Goal: Check status: Check status

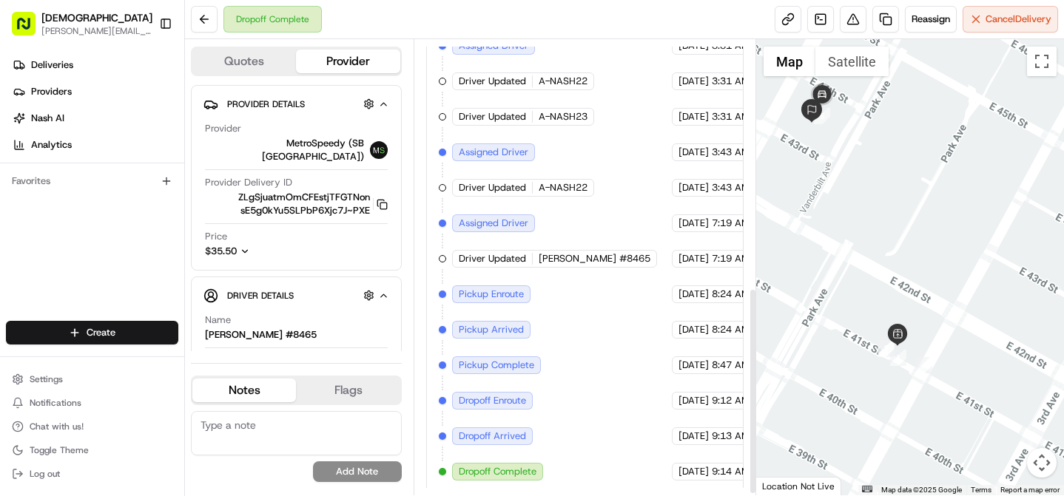
scroll to position [550, 0]
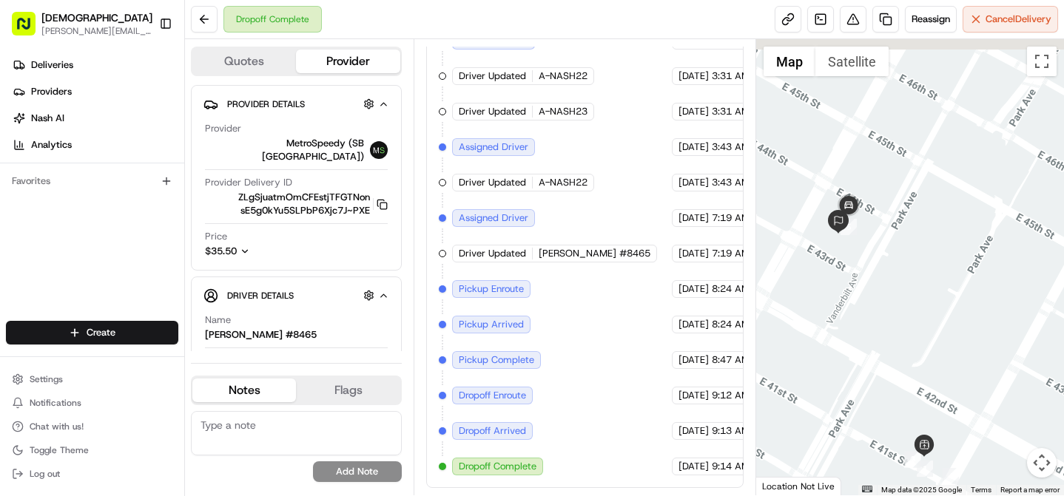
click at [861, 337] on div at bounding box center [910, 267] width 308 height 456
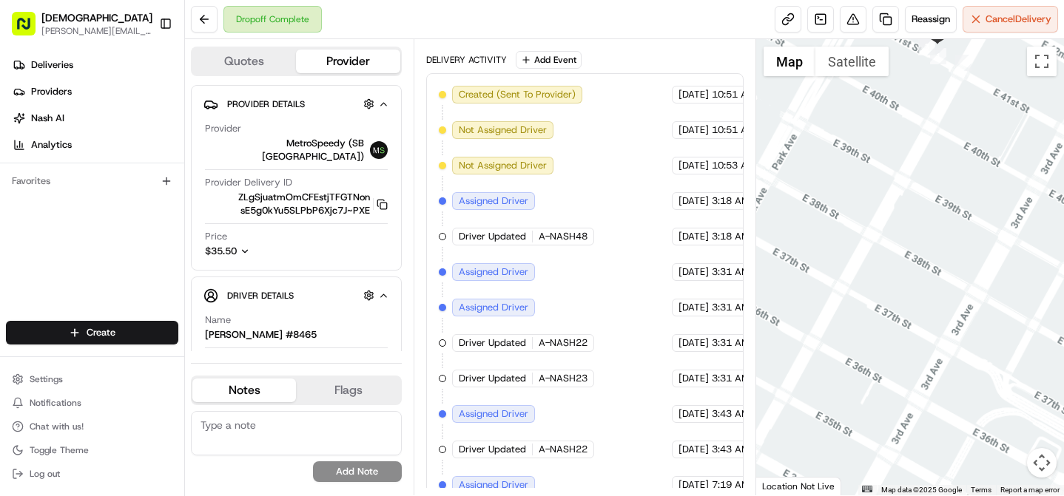
scroll to position [0, 0]
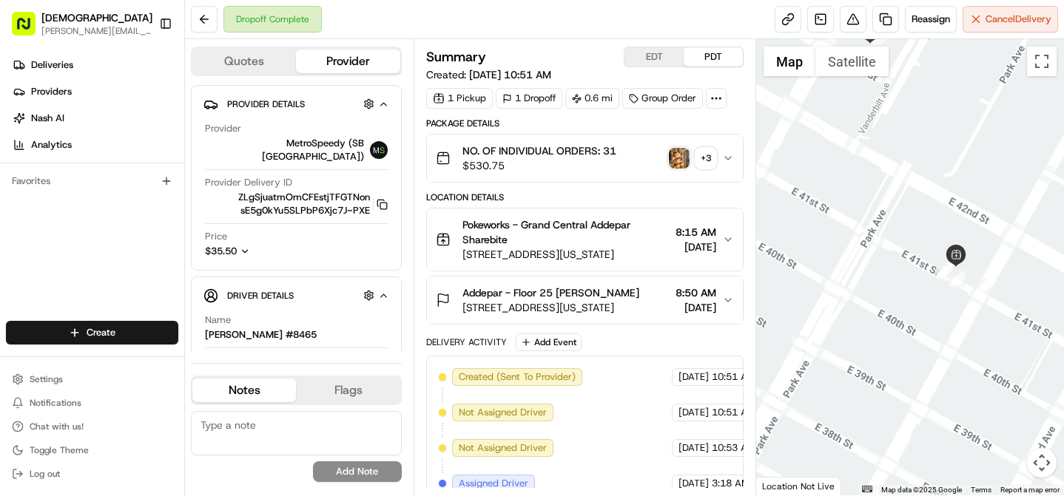
drag, startPoint x: 800, startPoint y: 196, endPoint x: 814, endPoint y: 439, distance: 243.0
click at [814, 439] on div at bounding box center [910, 267] width 308 height 456
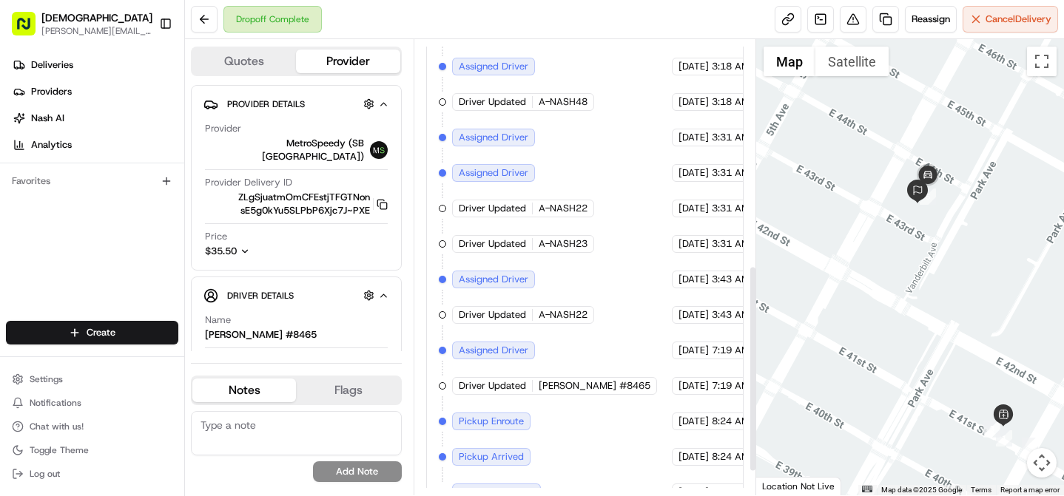
scroll to position [550, 0]
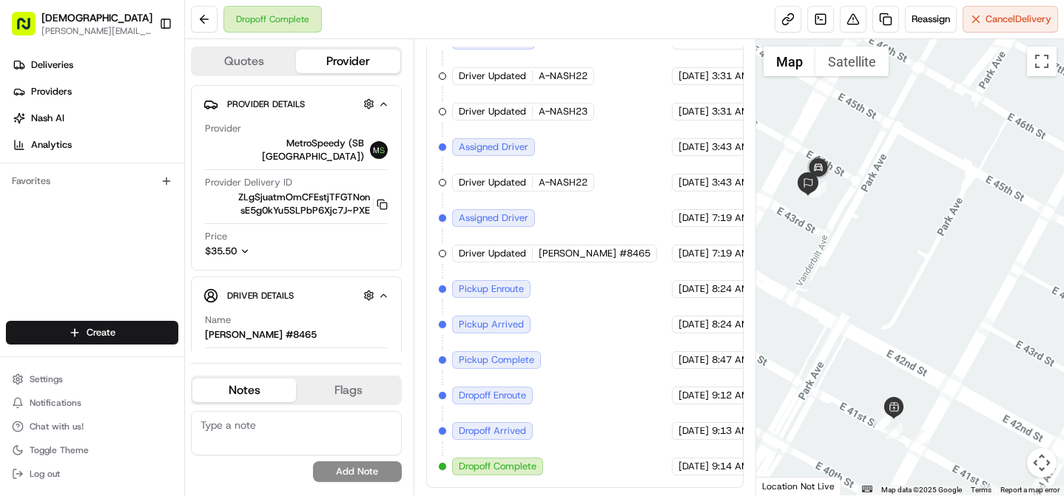
drag, startPoint x: 893, startPoint y: 317, endPoint x: 826, endPoint y: 367, distance: 84.0
click at [773, 307] on div at bounding box center [910, 267] width 308 height 456
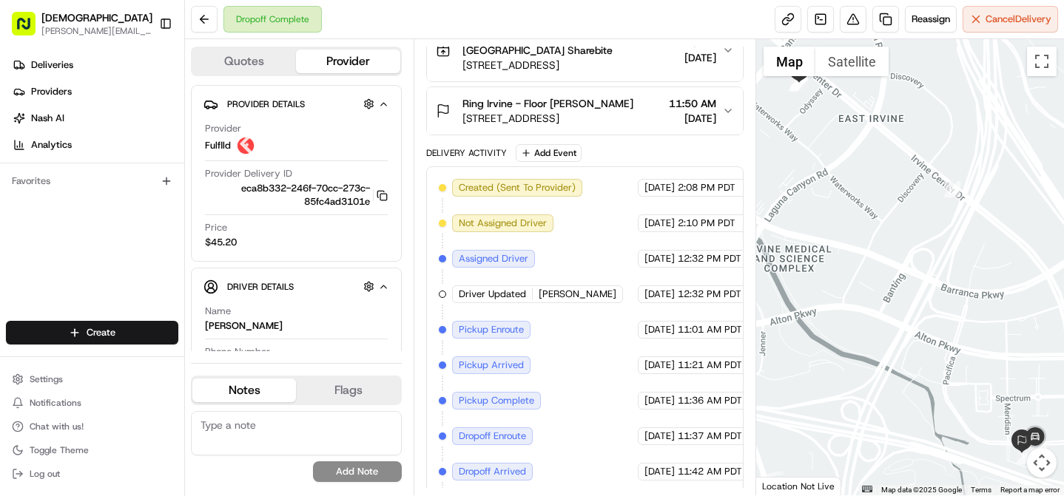
scroll to position [223, 0]
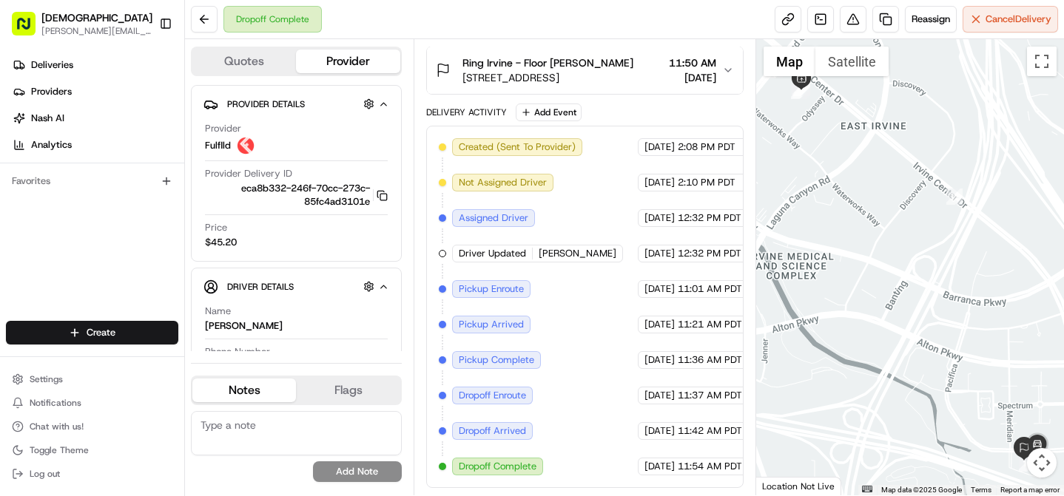
drag, startPoint x: 816, startPoint y: 163, endPoint x: 859, endPoint y: 298, distance: 141.5
click at [863, 302] on div at bounding box center [910, 267] width 308 height 456
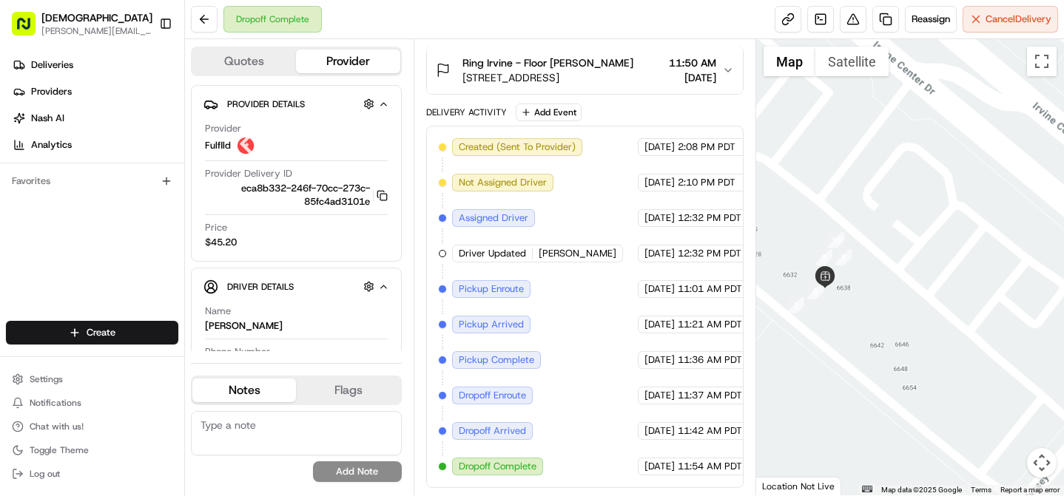
drag, startPoint x: 813, startPoint y: 328, endPoint x: 848, endPoint y: 324, distance: 35.0
click at [851, 322] on div at bounding box center [910, 267] width 308 height 456
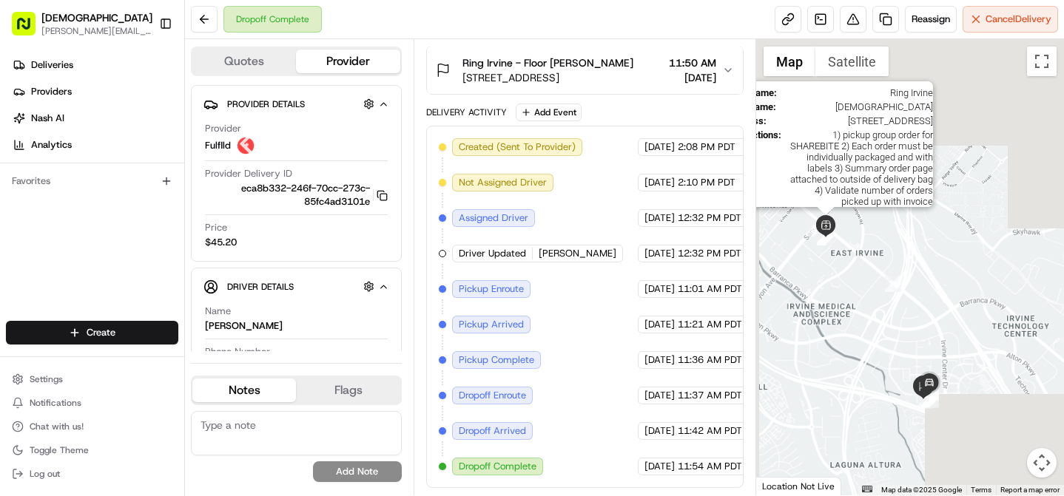
click at [818, 236] on img at bounding box center [825, 226] width 22 height 22
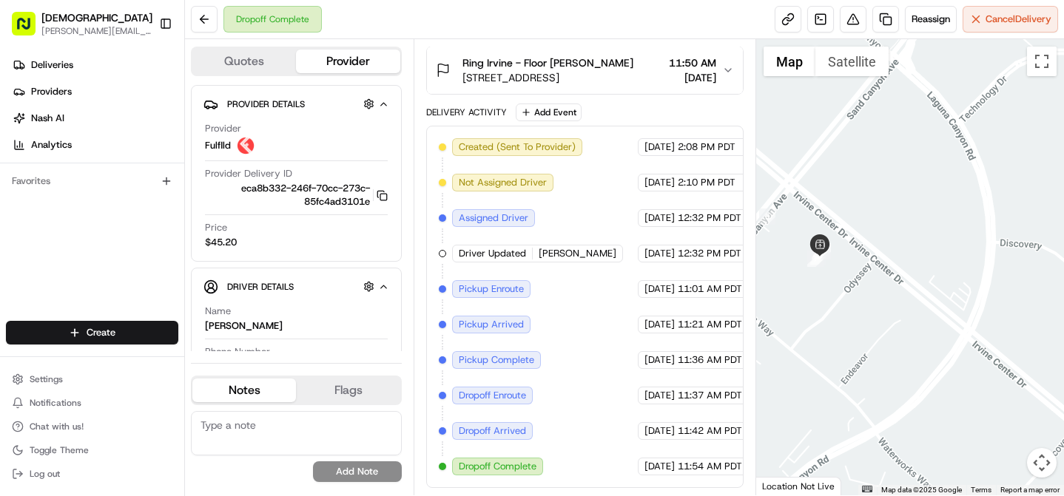
drag, startPoint x: 796, startPoint y: 231, endPoint x: 868, endPoint y: 251, distance: 75.4
click at [868, 251] on div "To navigate, press the arrow keys." at bounding box center [910, 267] width 308 height 456
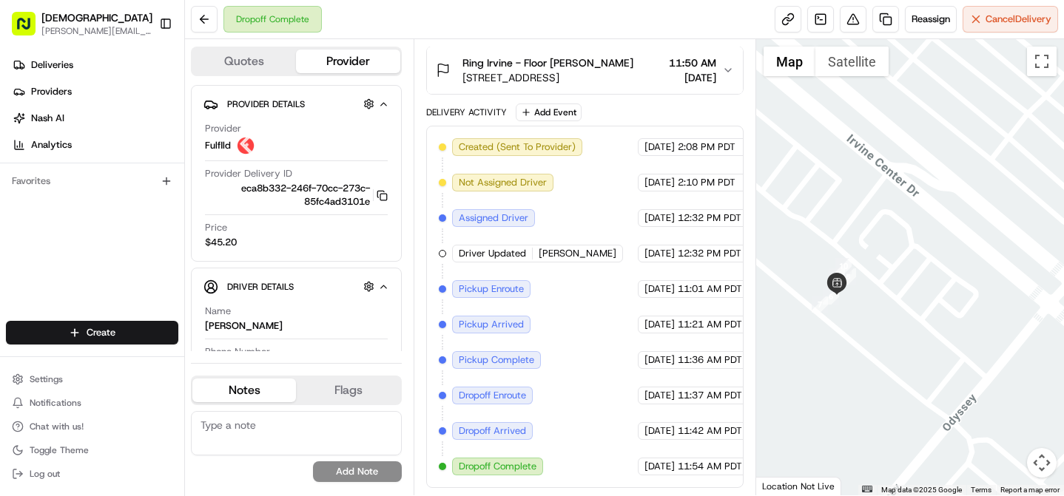
drag, startPoint x: 856, startPoint y: 296, endPoint x: 880, endPoint y: 271, distance: 34.0
click at [880, 271] on div at bounding box center [910, 267] width 308 height 456
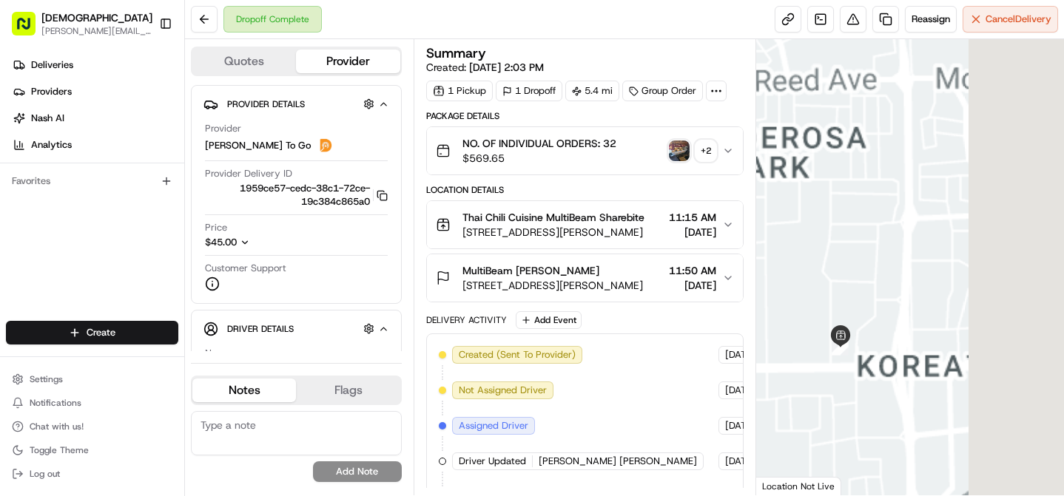
drag, startPoint x: 825, startPoint y: 376, endPoint x: 845, endPoint y: 332, distance: 48.0
click at [858, 329] on div at bounding box center [910, 267] width 308 height 456
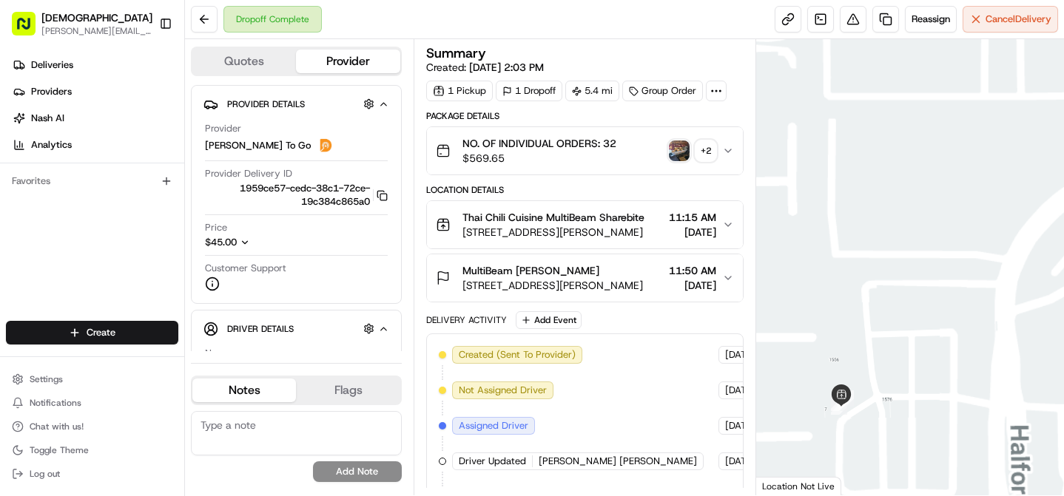
drag, startPoint x: 850, startPoint y: 391, endPoint x: 878, endPoint y: 280, distance: 114.4
click at [852, 385] on img at bounding box center [841, 396] width 22 height 22
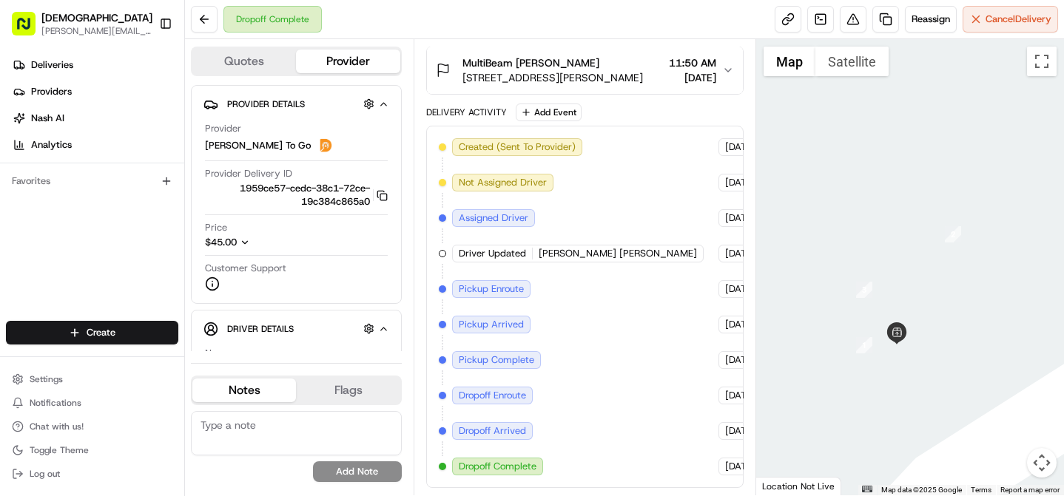
scroll to position [208, 72]
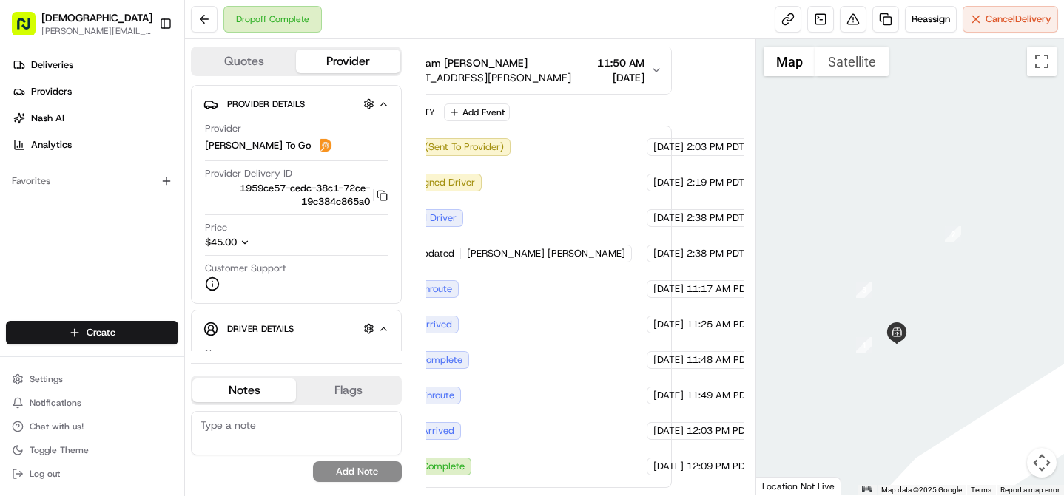
click at [902, 416] on div "To navigate, press the arrow keys." at bounding box center [910, 267] width 308 height 456
click at [826, 319] on div at bounding box center [910, 267] width 308 height 456
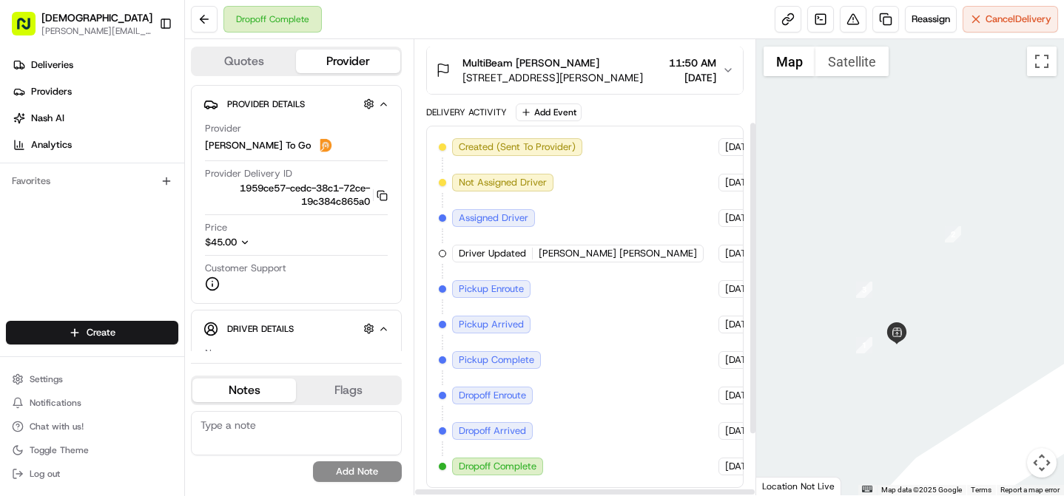
scroll to position [0, 0]
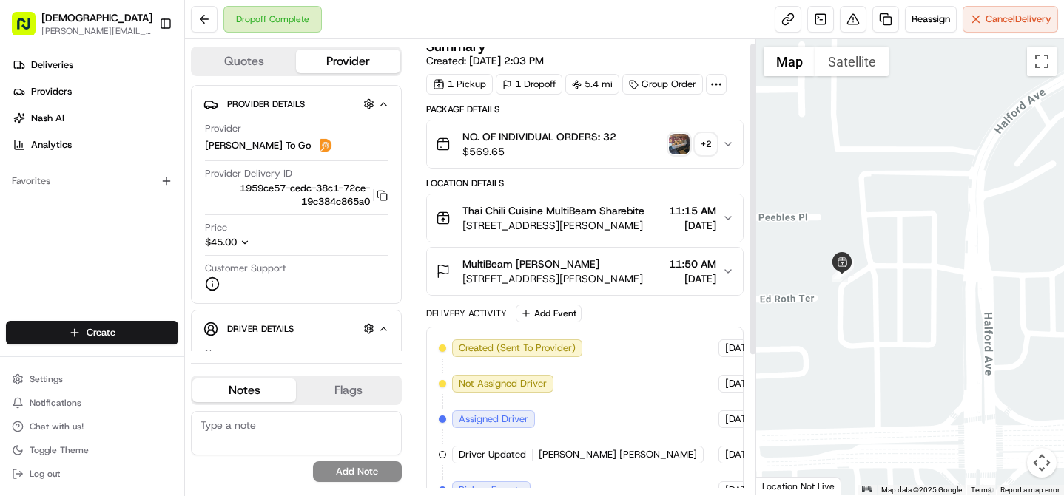
click at [697, 141] on div "+ 2" at bounding box center [705, 144] width 21 height 21
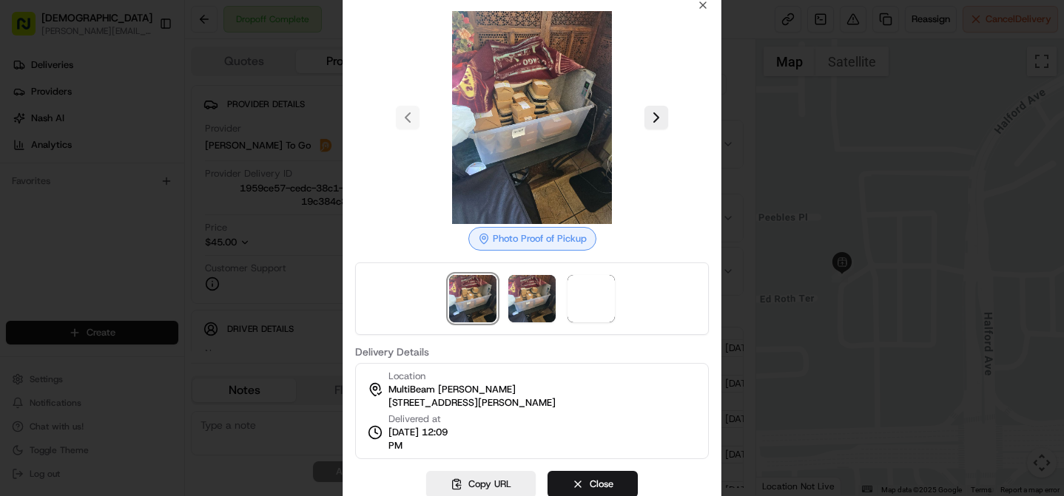
scroll to position [6, 0]
click at [660, 109] on button at bounding box center [656, 118] width 24 height 24
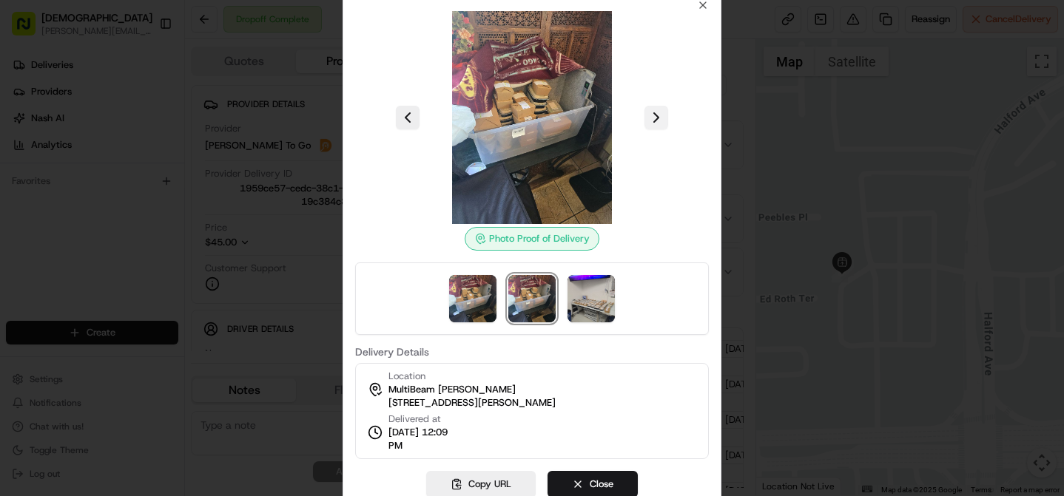
click at [660, 109] on button at bounding box center [656, 118] width 24 height 24
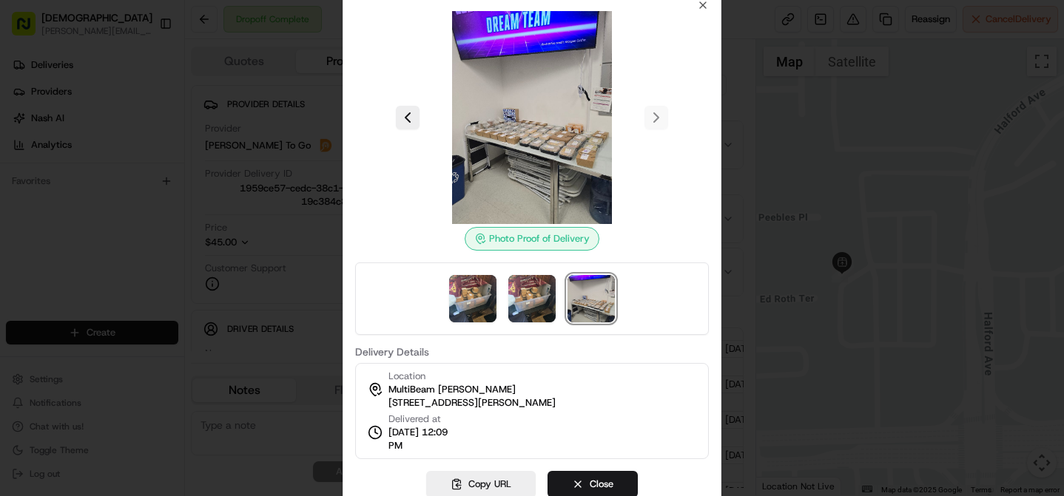
click at [660, 109] on div at bounding box center [532, 117] width 354 height 213
click at [464, 132] on img at bounding box center [531, 117] width 213 height 213
click at [406, 118] on button at bounding box center [408, 118] width 24 height 24
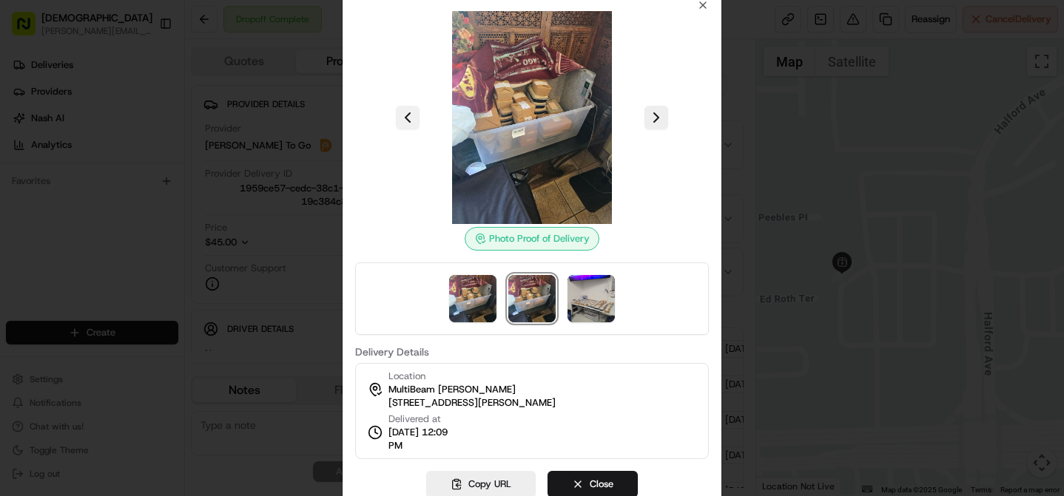
click at [406, 118] on button at bounding box center [408, 118] width 24 height 24
click at [698, 8] on icon "button" at bounding box center [703, 5] width 12 height 12
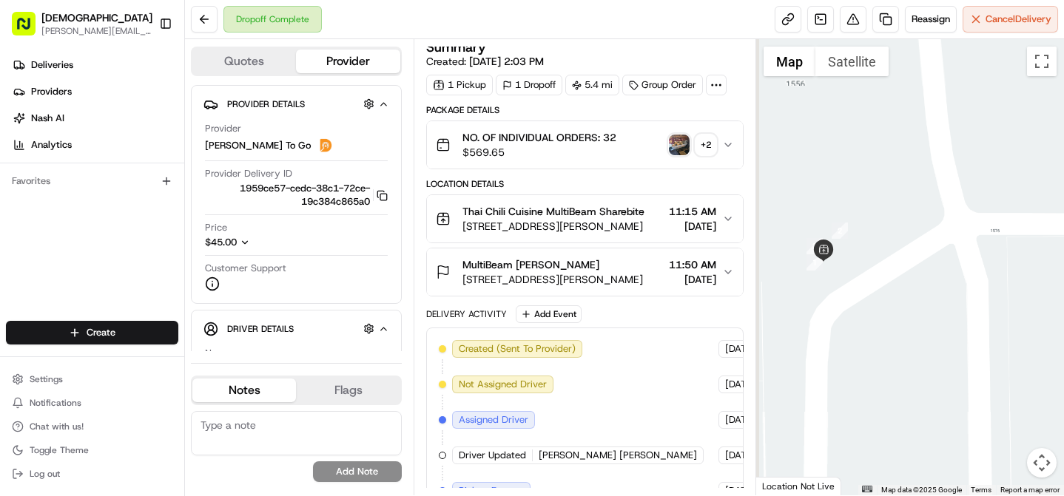
drag, startPoint x: 851, startPoint y: 277, endPoint x: 910, endPoint y: 260, distance: 61.6
click at [913, 261] on div at bounding box center [910, 267] width 308 height 456
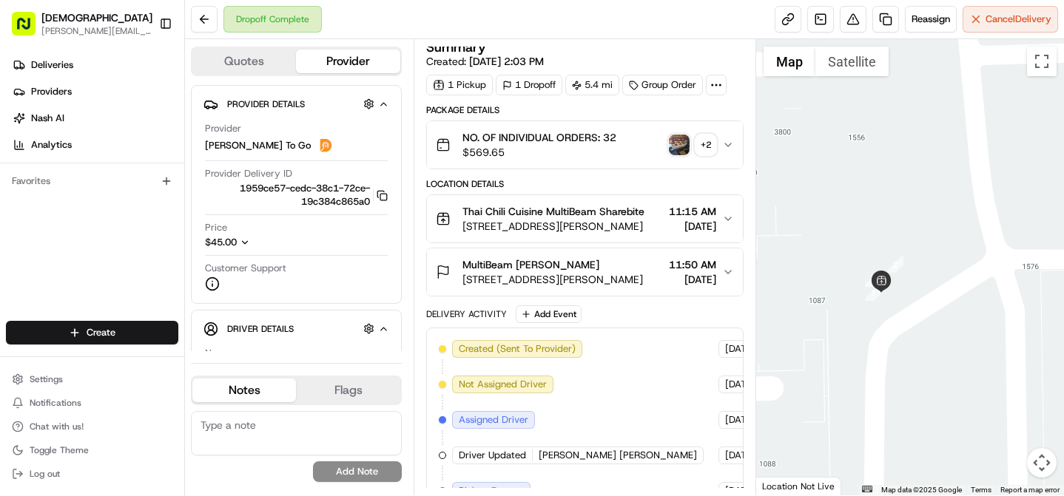
drag, startPoint x: 866, startPoint y: 294, endPoint x: 879, endPoint y: 300, distance: 13.6
click at [882, 306] on div at bounding box center [910, 267] width 308 height 456
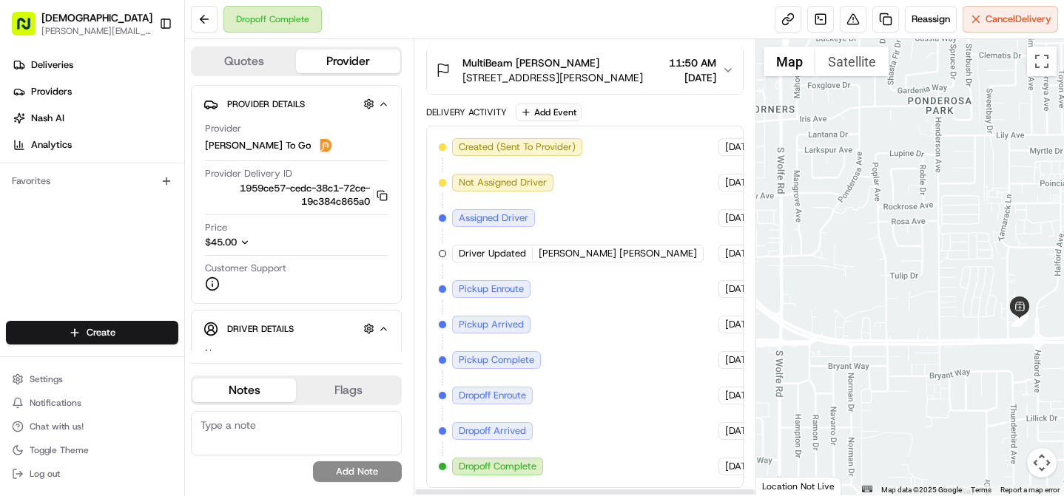
scroll to position [208, 72]
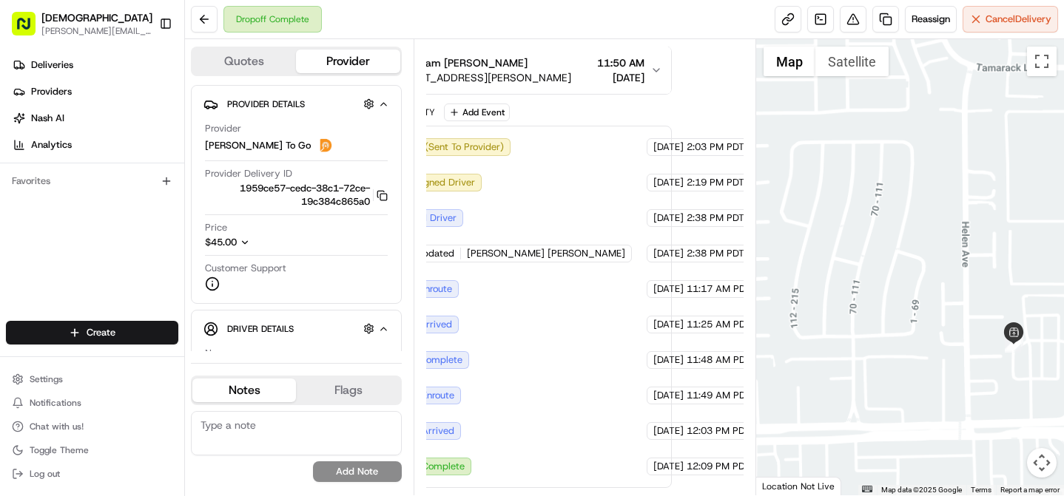
drag, startPoint x: 1018, startPoint y: 306, endPoint x: 898, endPoint y: 223, distance: 146.7
click at [897, 221] on div at bounding box center [910, 267] width 308 height 456
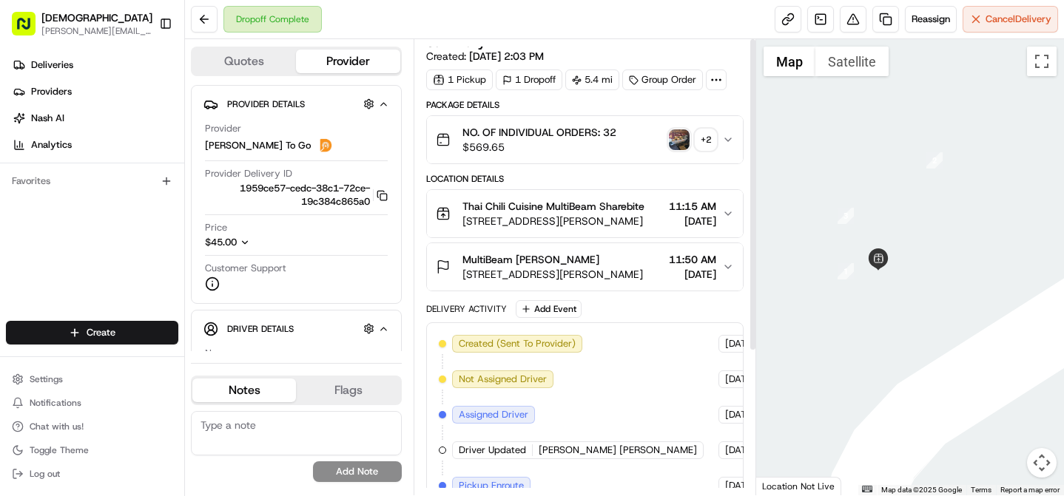
scroll to position [0, 0]
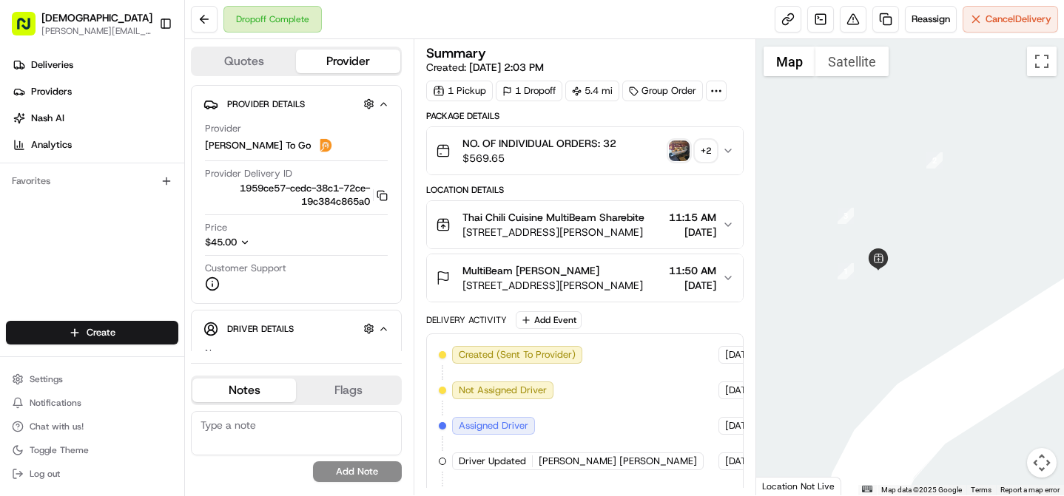
click at [542, 226] on span "1550 Halford Ave, Santa Clara, CA 95051, USA" at bounding box center [553, 232] width 182 height 15
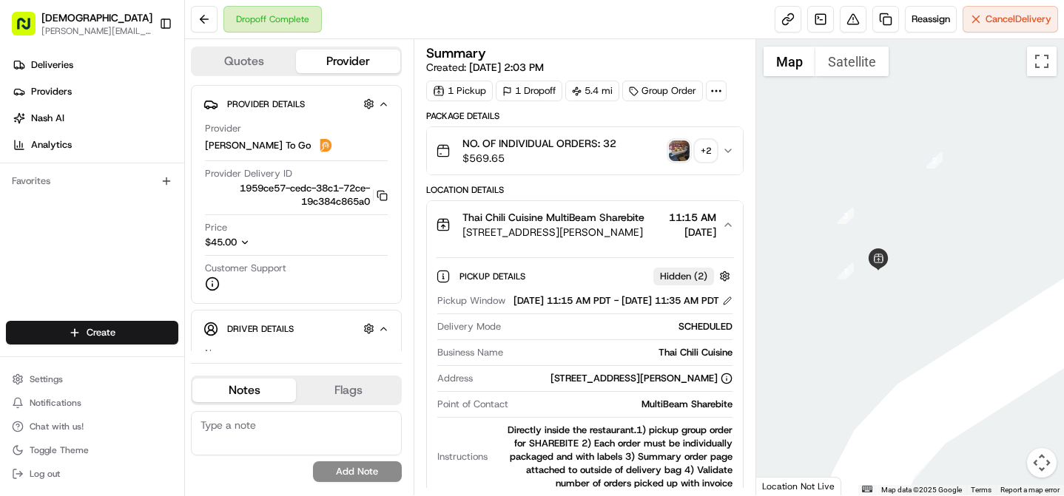
click at [542, 226] on span "1550 Halford Ave, Santa Clara, CA 95051, USA" at bounding box center [553, 232] width 182 height 15
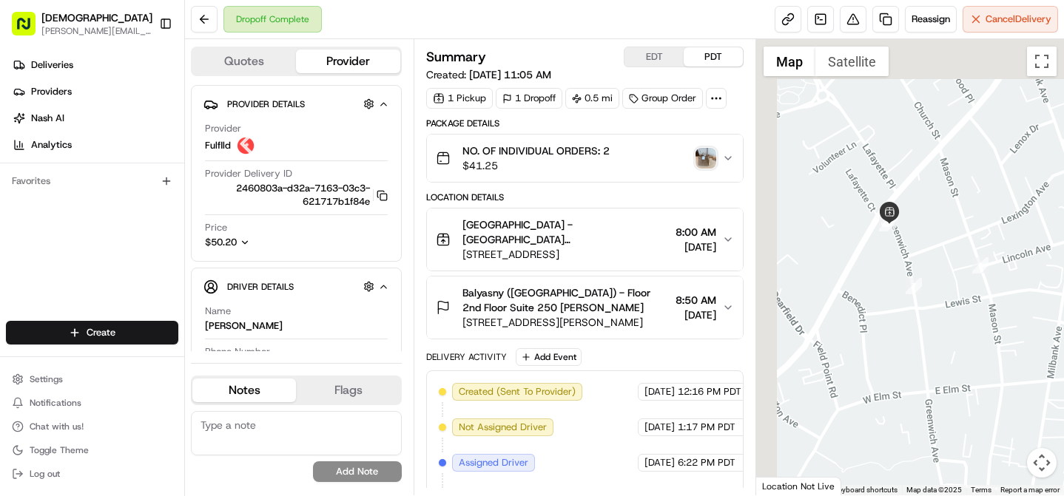
drag, startPoint x: 876, startPoint y: 112, endPoint x: 892, endPoint y: 225, distance: 113.6
click at [901, 239] on div at bounding box center [910, 267] width 308 height 456
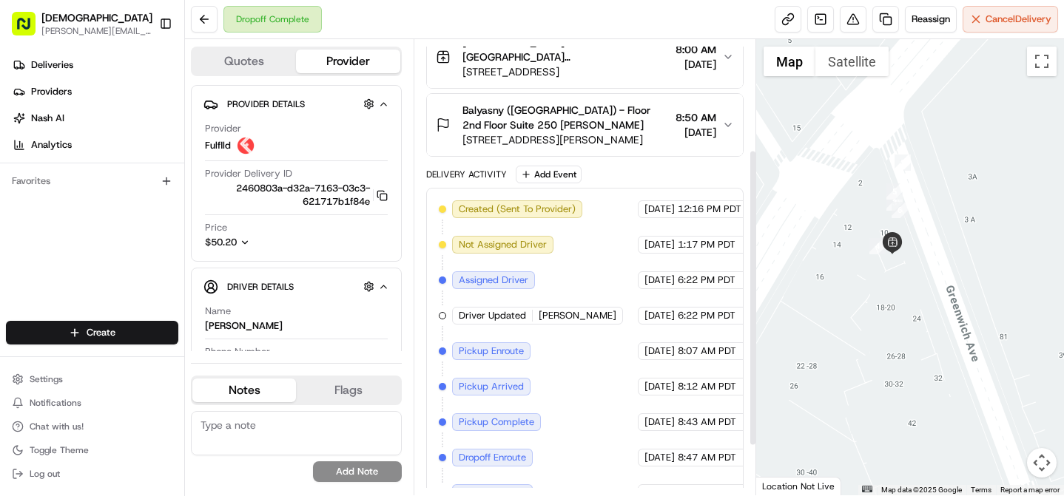
scroll to position [245, 0]
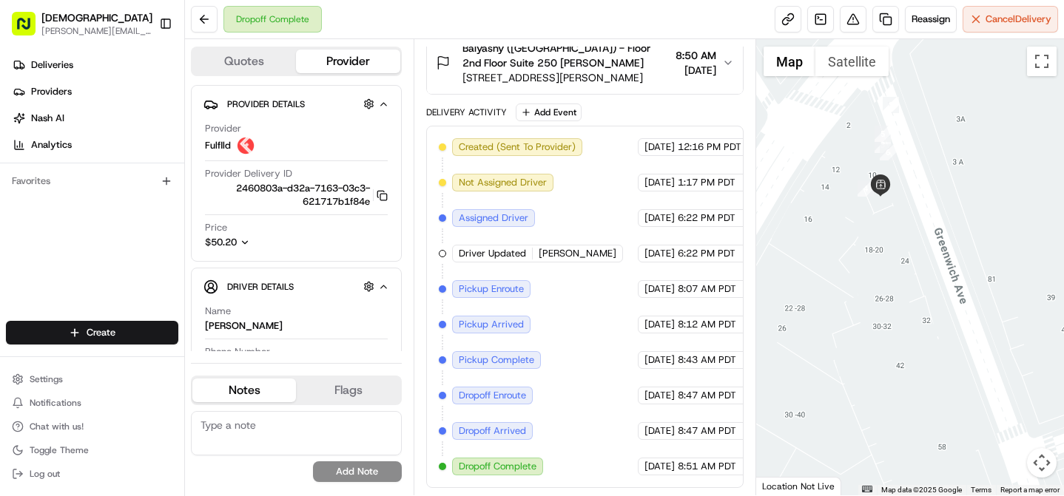
drag, startPoint x: 845, startPoint y: 140, endPoint x: 906, endPoint y: 197, distance: 83.7
click at [906, 197] on div at bounding box center [910, 267] width 308 height 456
click at [644, 287] on span "[DATE]" at bounding box center [659, 289] width 30 height 13
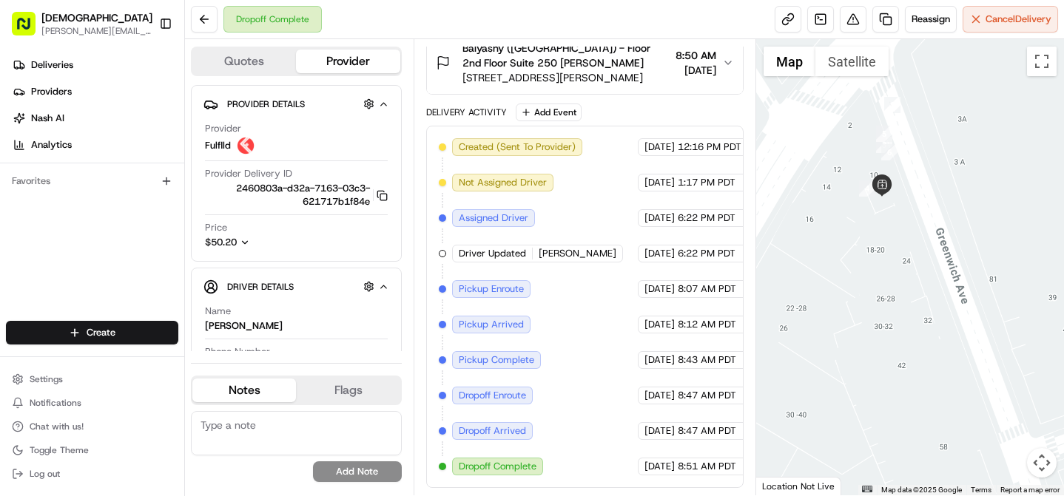
click at [635, 243] on div "Created (Sent To Provider) Fulflld [DATE] 12:16 PM PDT Not Assigned Driver Fulf…" at bounding box center [585, 306] width 292 height 337
